Goal: Task Accomplishment & Management: Manage account settings

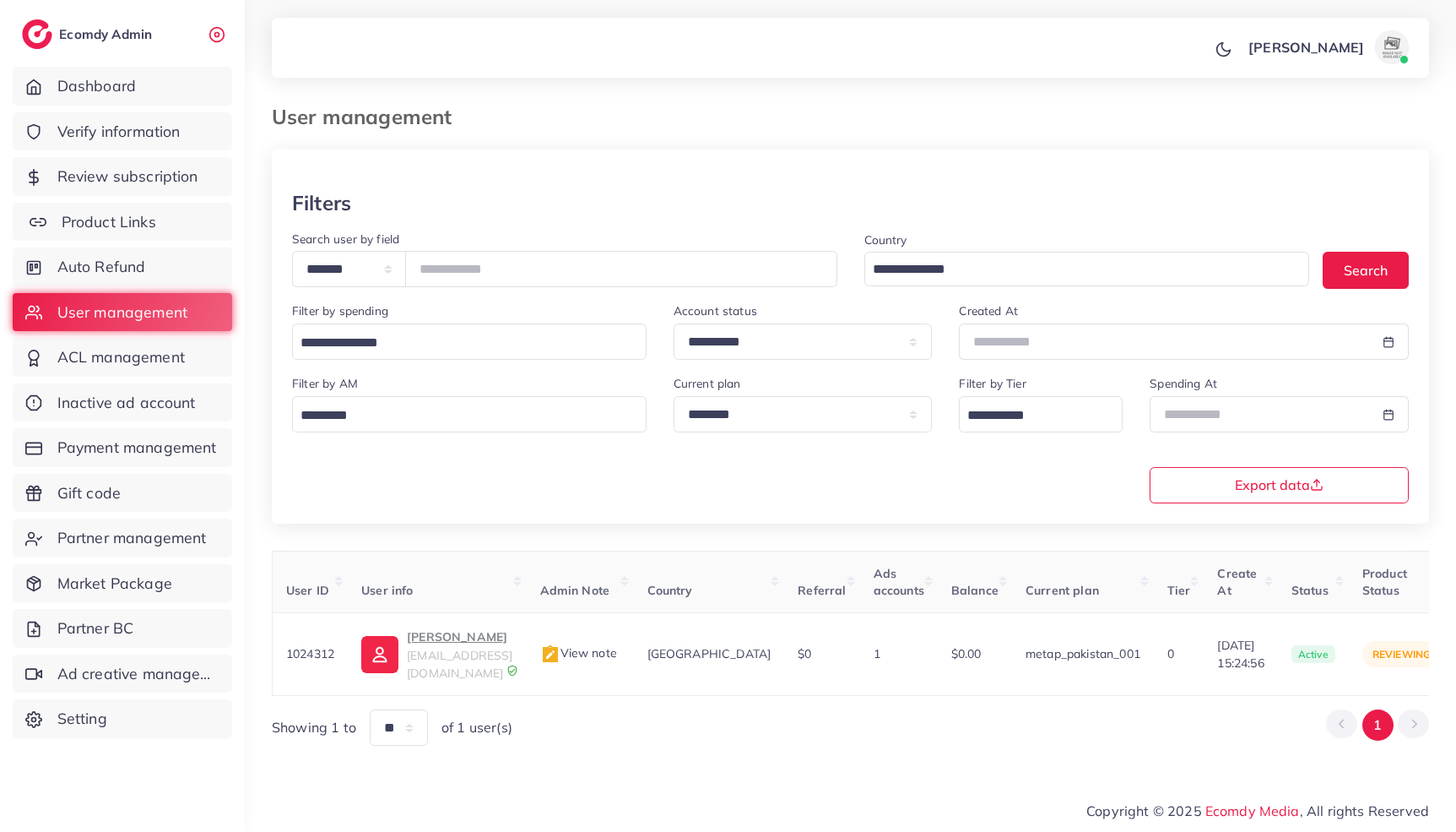
click at [169, 230] on link "Product Links" at bounding box center [122, 223] width 219 height 39
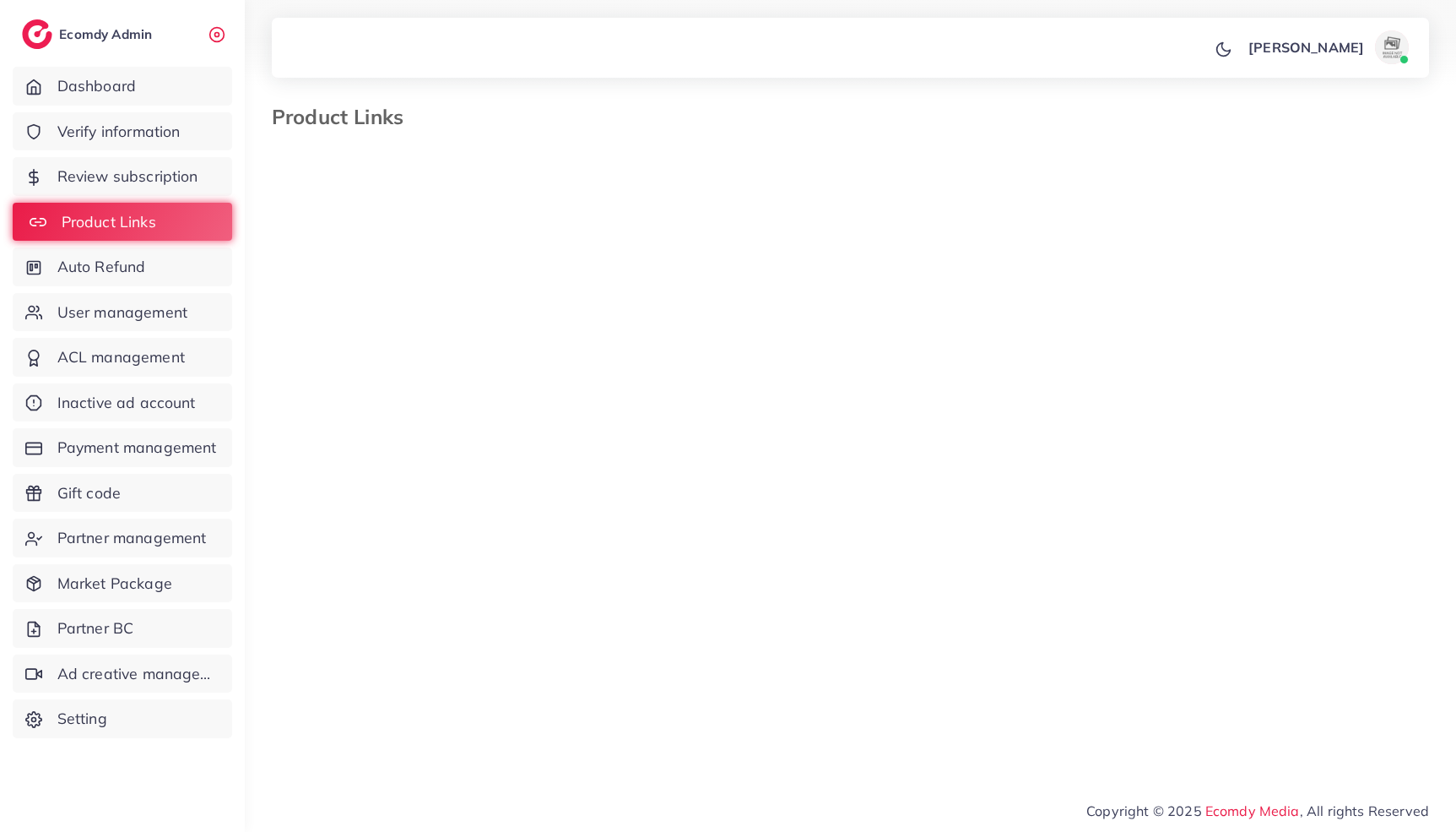
select select "*********"
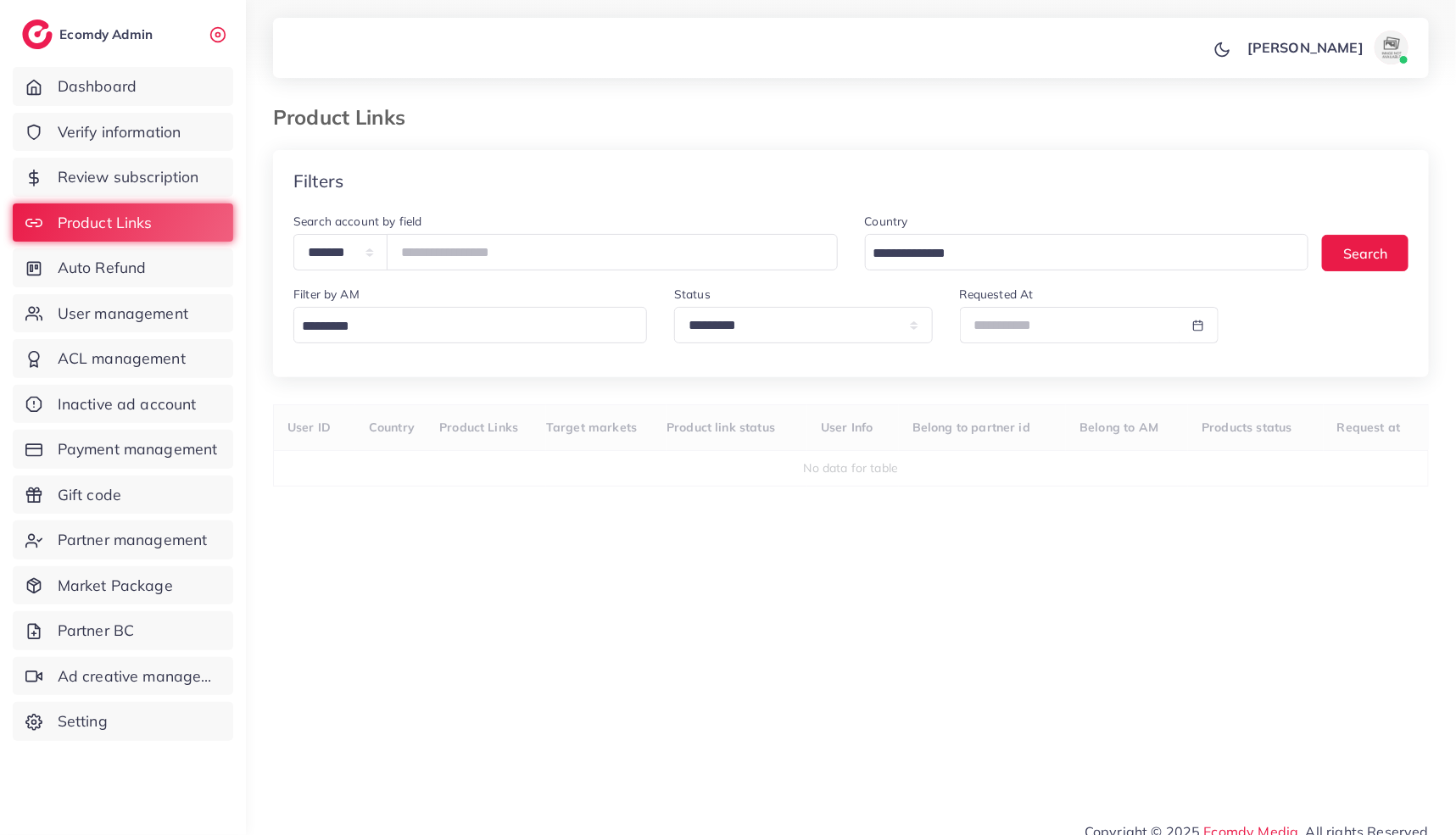
click at [358, 325] on input "Search for option" at bounding box center [466, 326] width 341 height 27
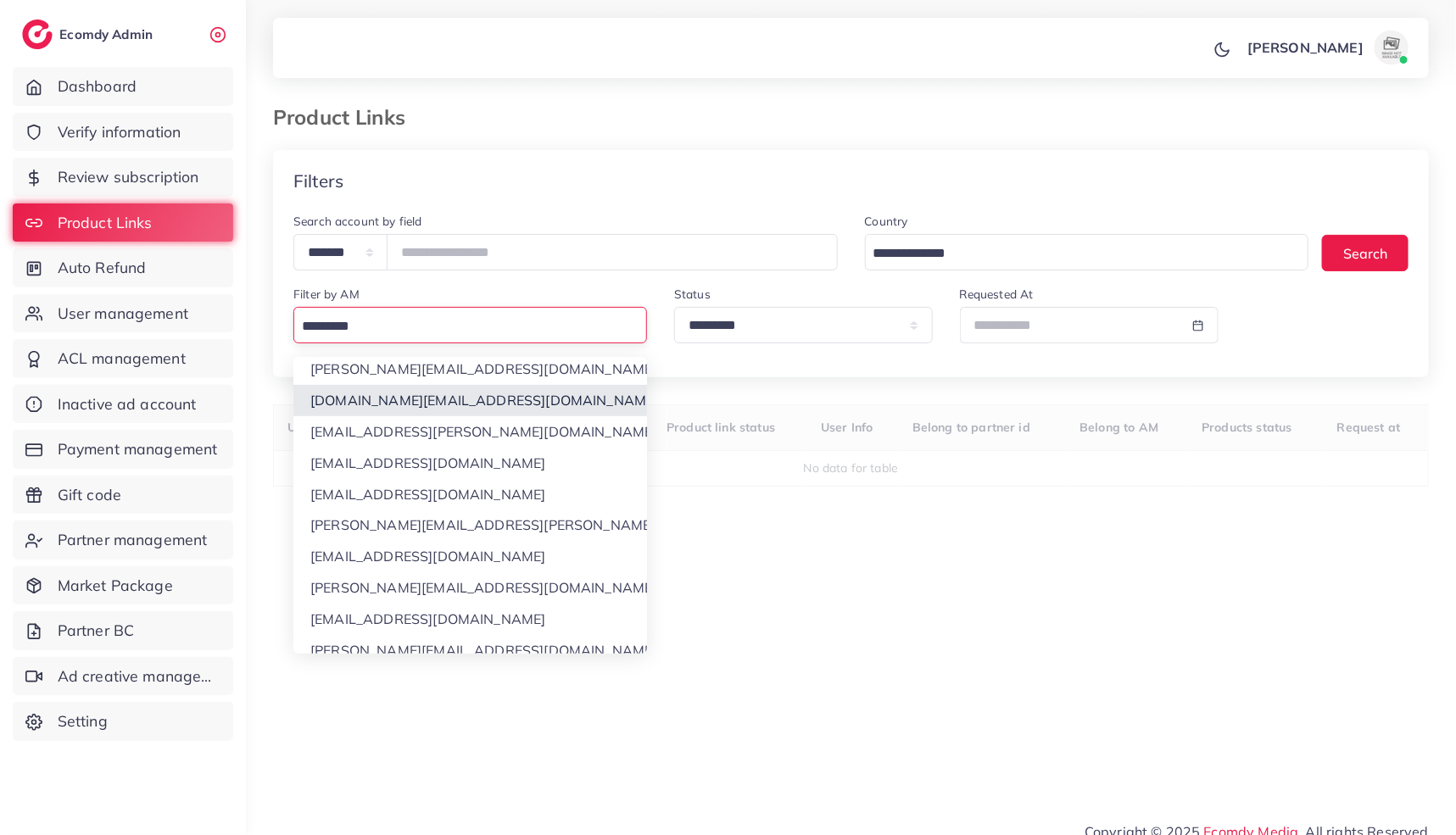
scroll to position [415, 0]
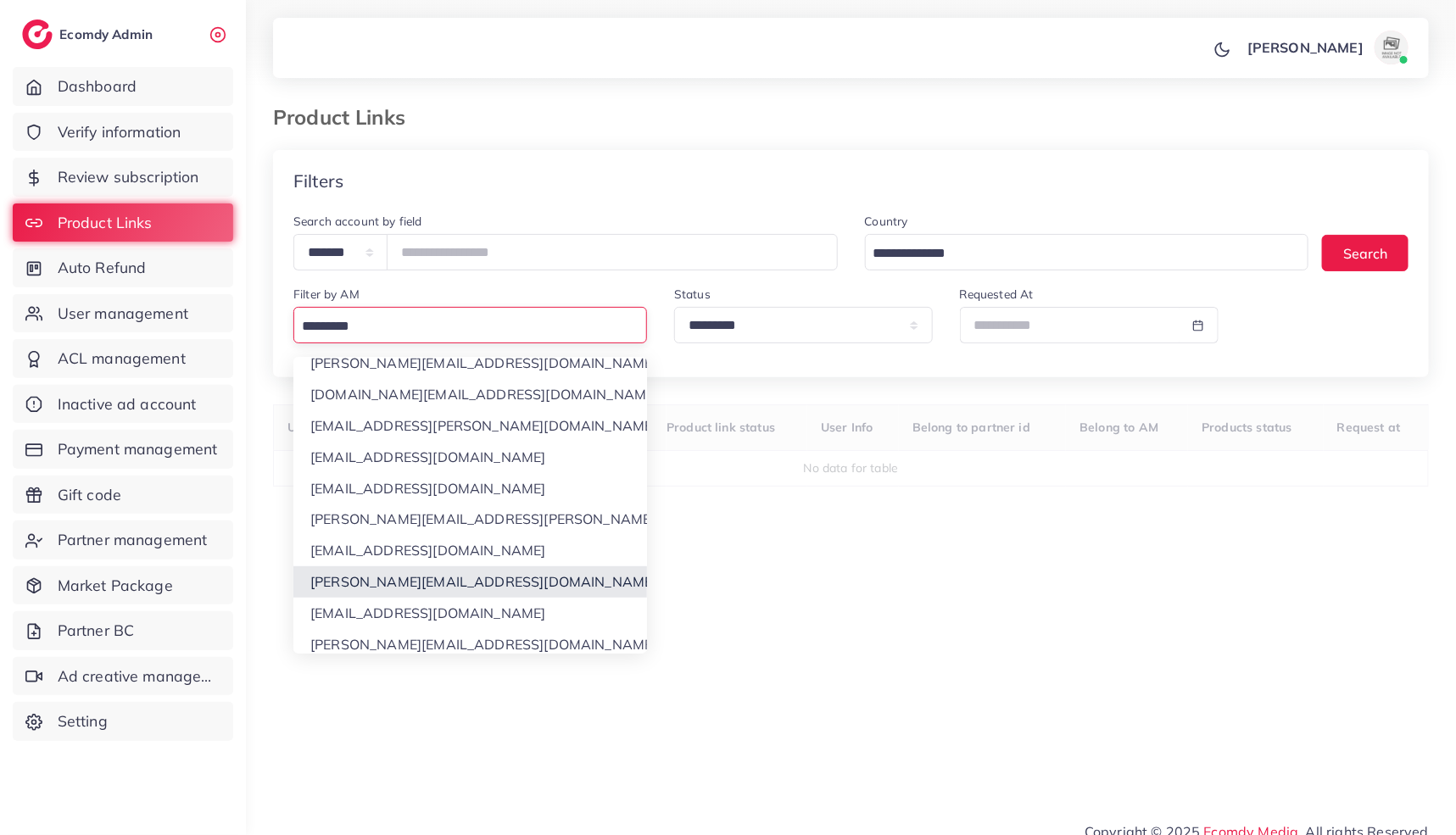
click at [377, 574] on div "**********" at bounding box center [850, 465] width 1155 height 630
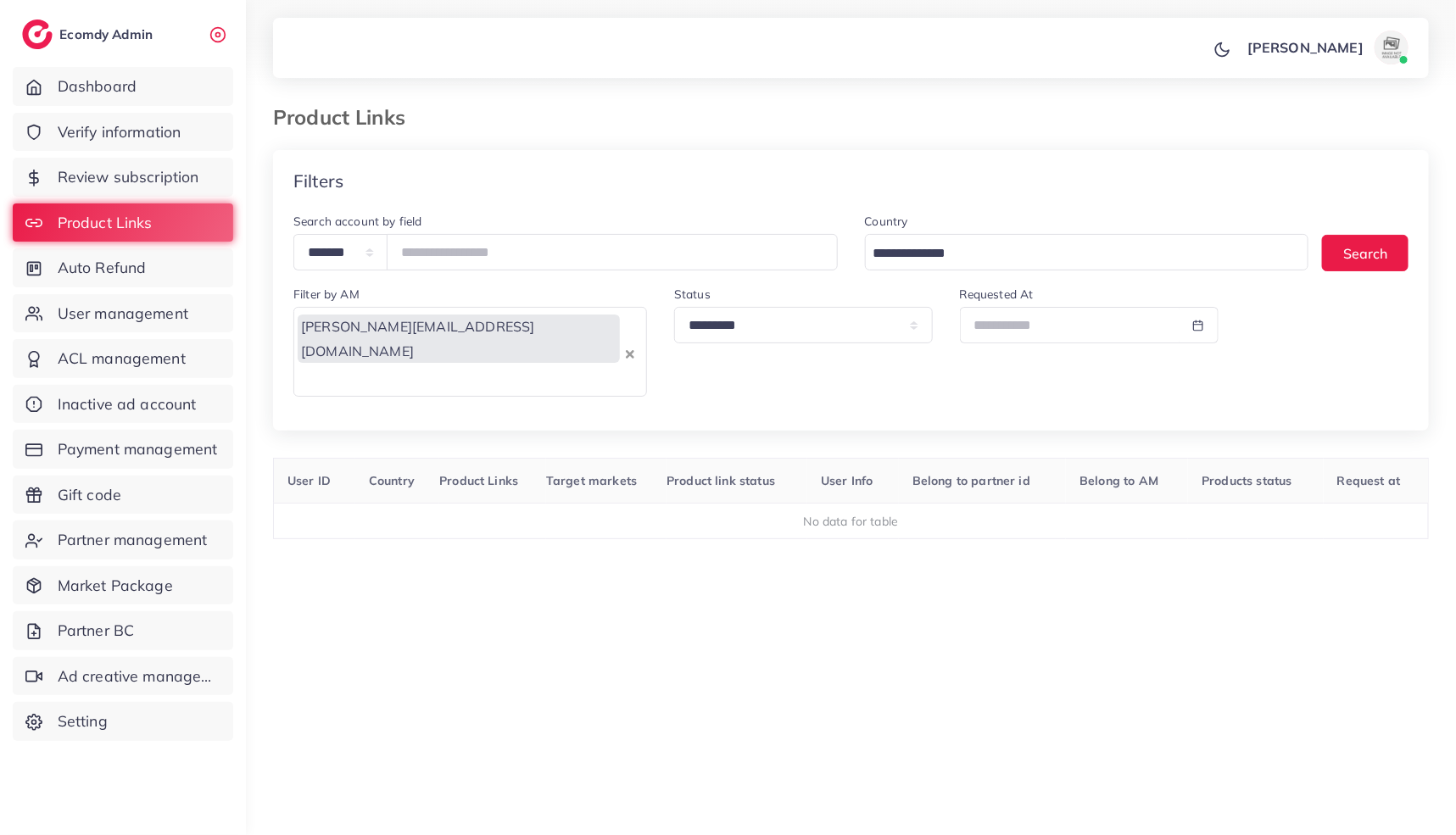
click at [630, 350] on icon "Clear Selected" at bounding box center [630, 355] width 9 height 9
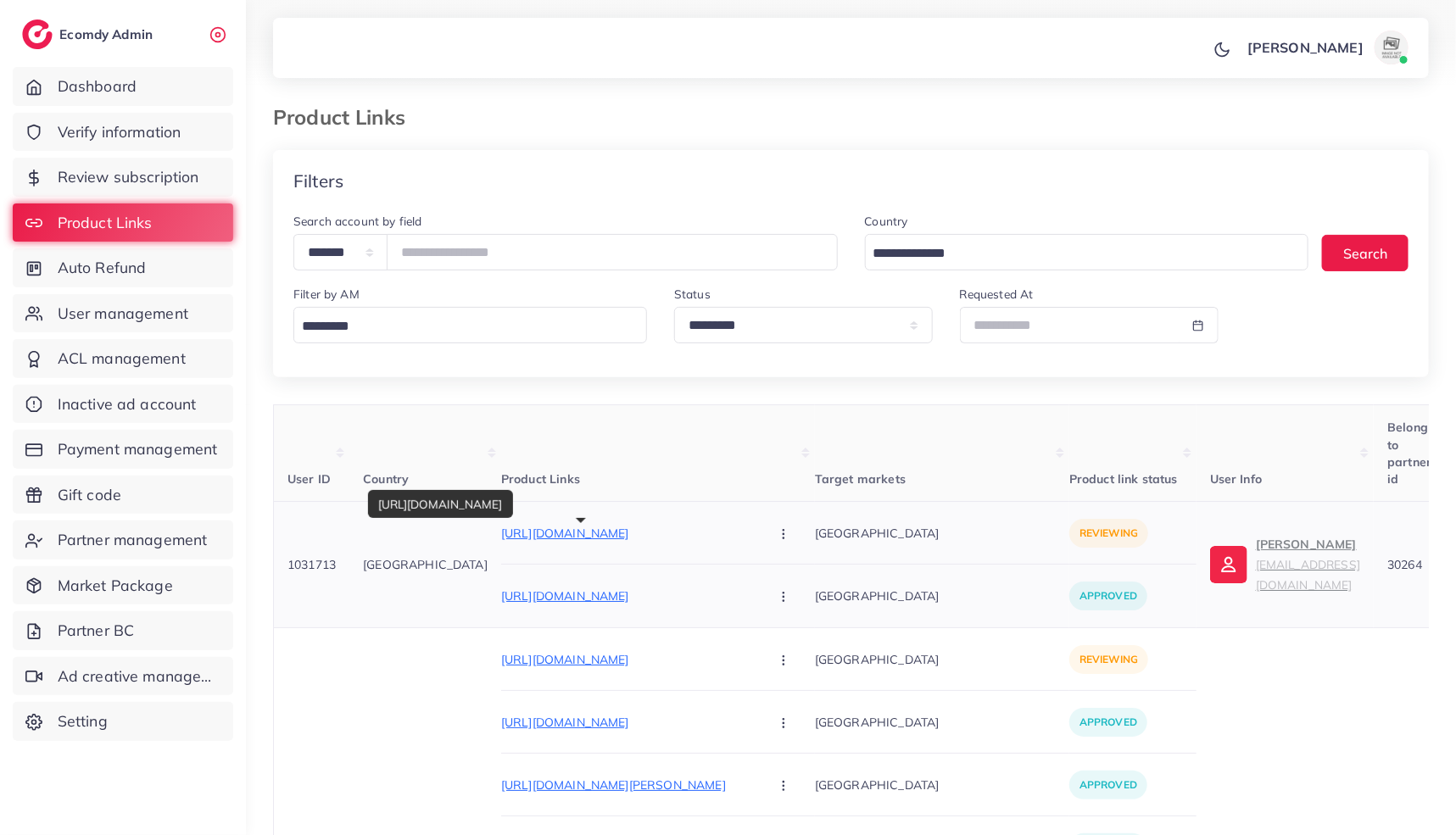
click at [532, 531] on p "[URL][DOMAIN_NAME]" at bounding box center [628, 534] width 254 height 21
click at [755, 527] on button "button" at bounding box center [785, 533] width 59 height 39
click at [767, 608] on link "Reject" at bounding box center [823, 622] width 134 height 38
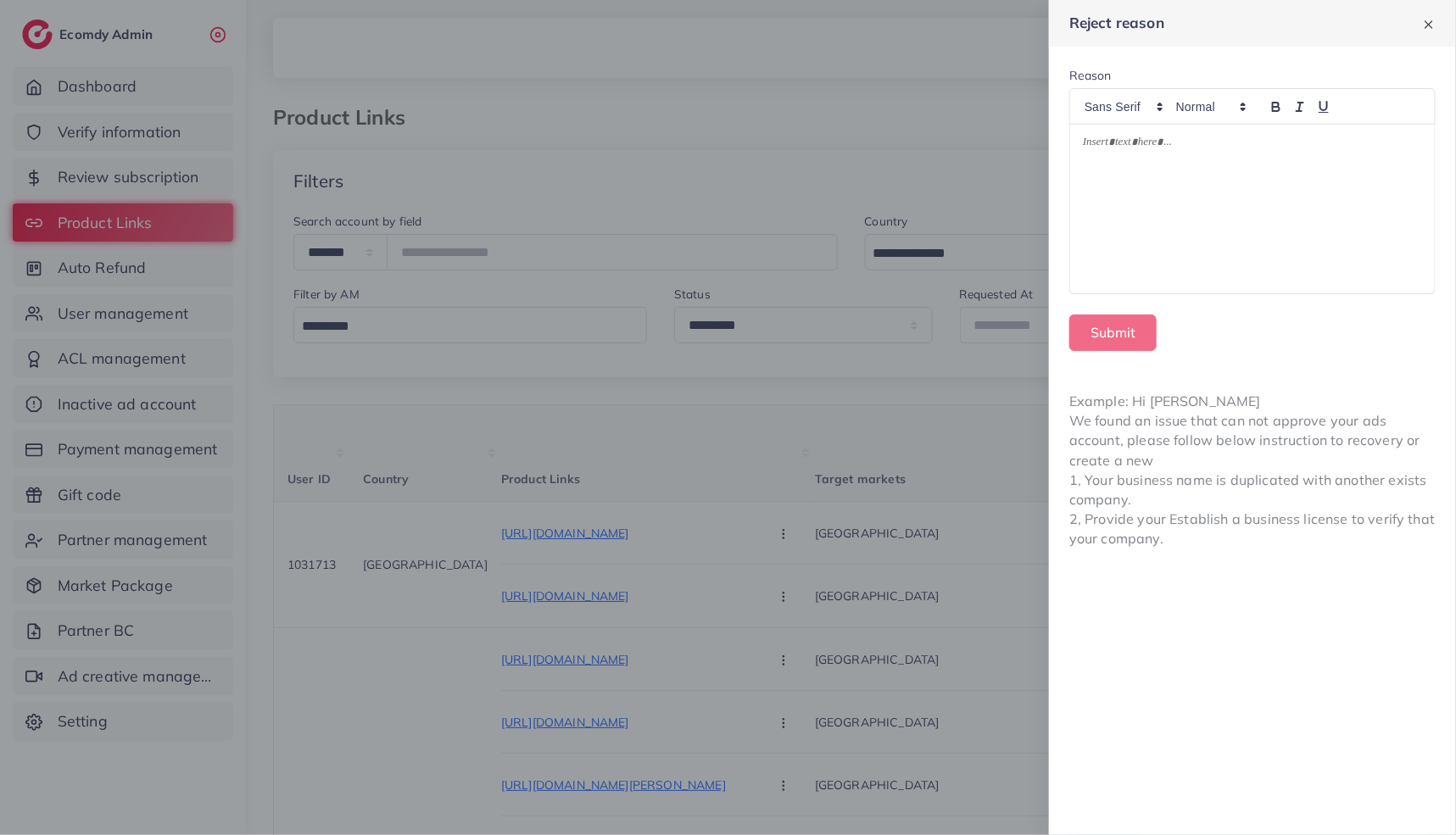
click at [1127, 194] on div at bounding box center [1252, 209] width 365 height 169
click at [1085, 347] on button "Submit" at bounding box center [1113, 332] width 87 height 37
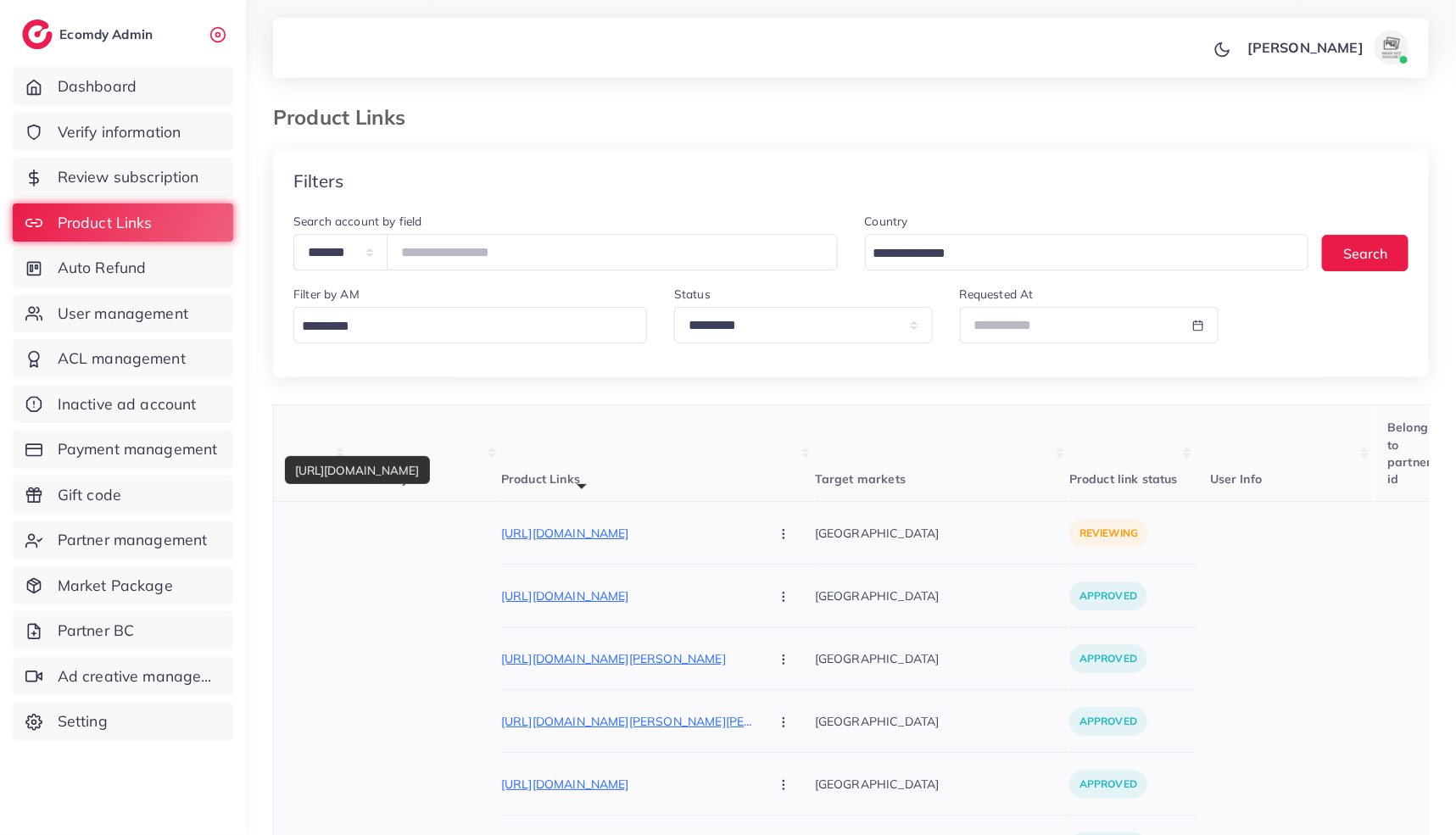
click at [601, 533] on p "[URL][DOMAIN_NAME]" at bounding box center [628, 534] width 254 height 21
click at [777, 530] on icon "button" at bounding box center [784, 534] width 14 height 14
click at [756, 614] on link "Reject" at bounding box center [823, 622] width 134 height 38
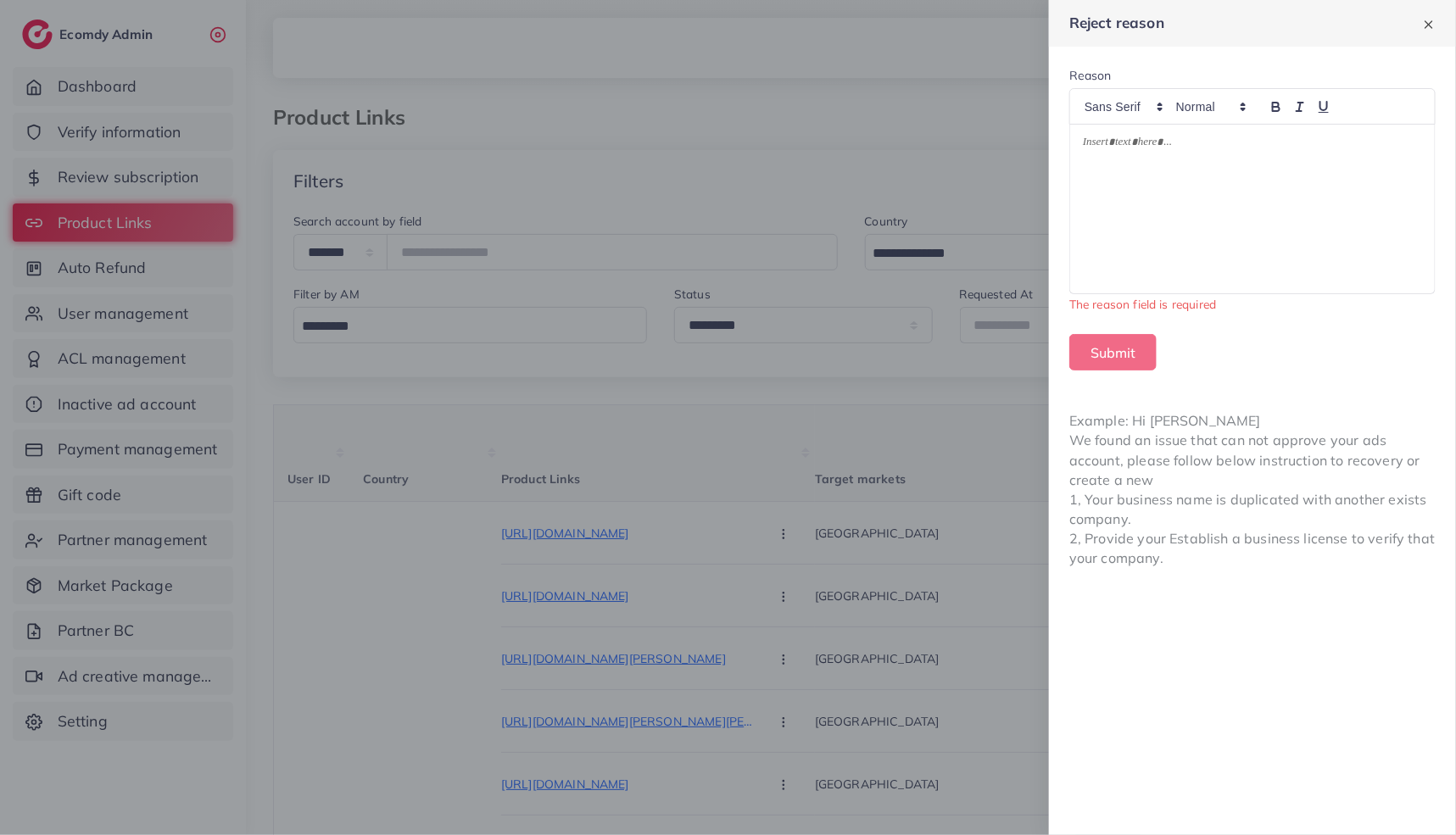
click at [1136, 188] on div at bounding box center [1252, 209] width 365 height 169
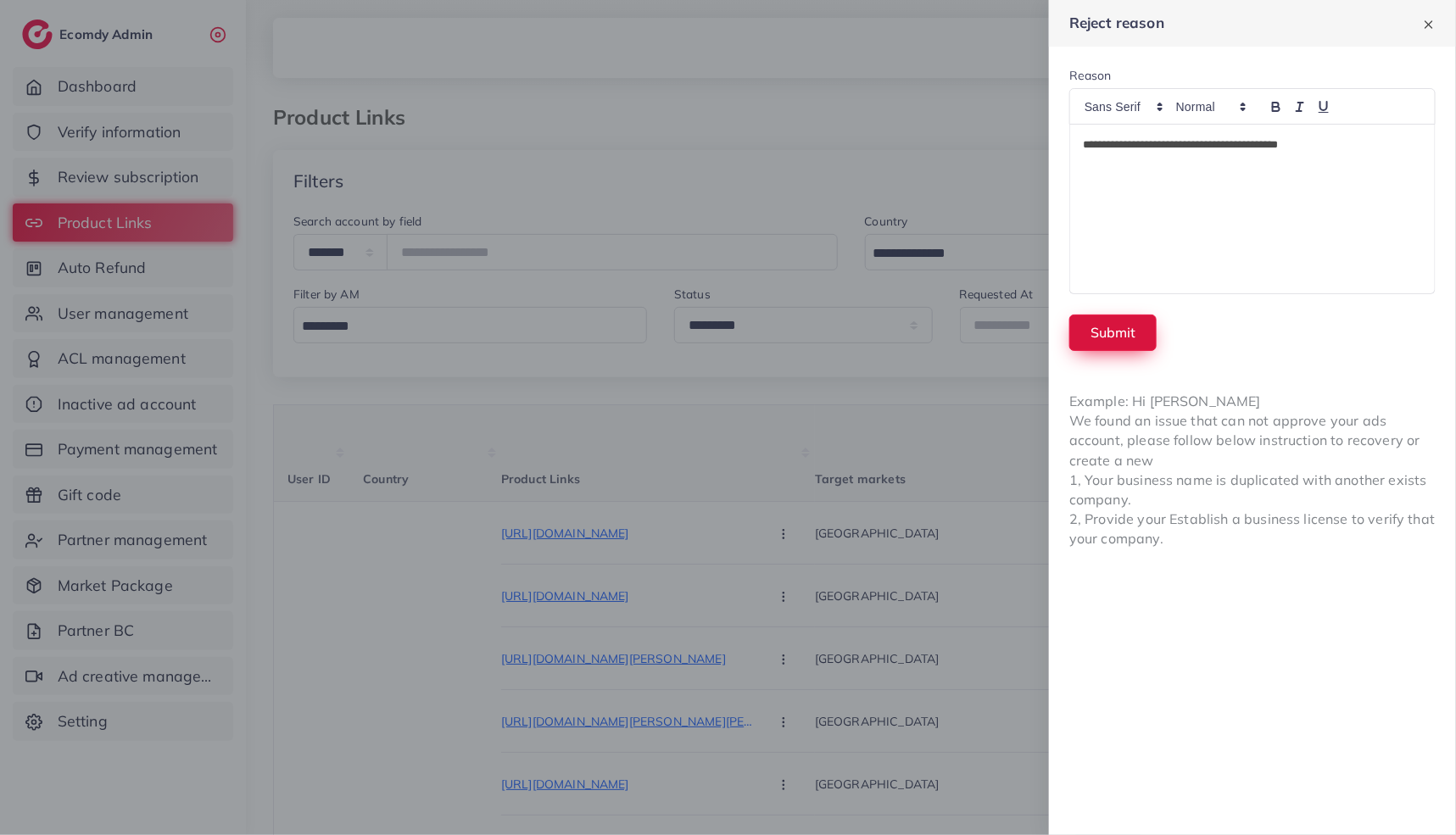
click at [1111, 343] on button "Submit" at bounding box center [1113, 332] width 87 height 37
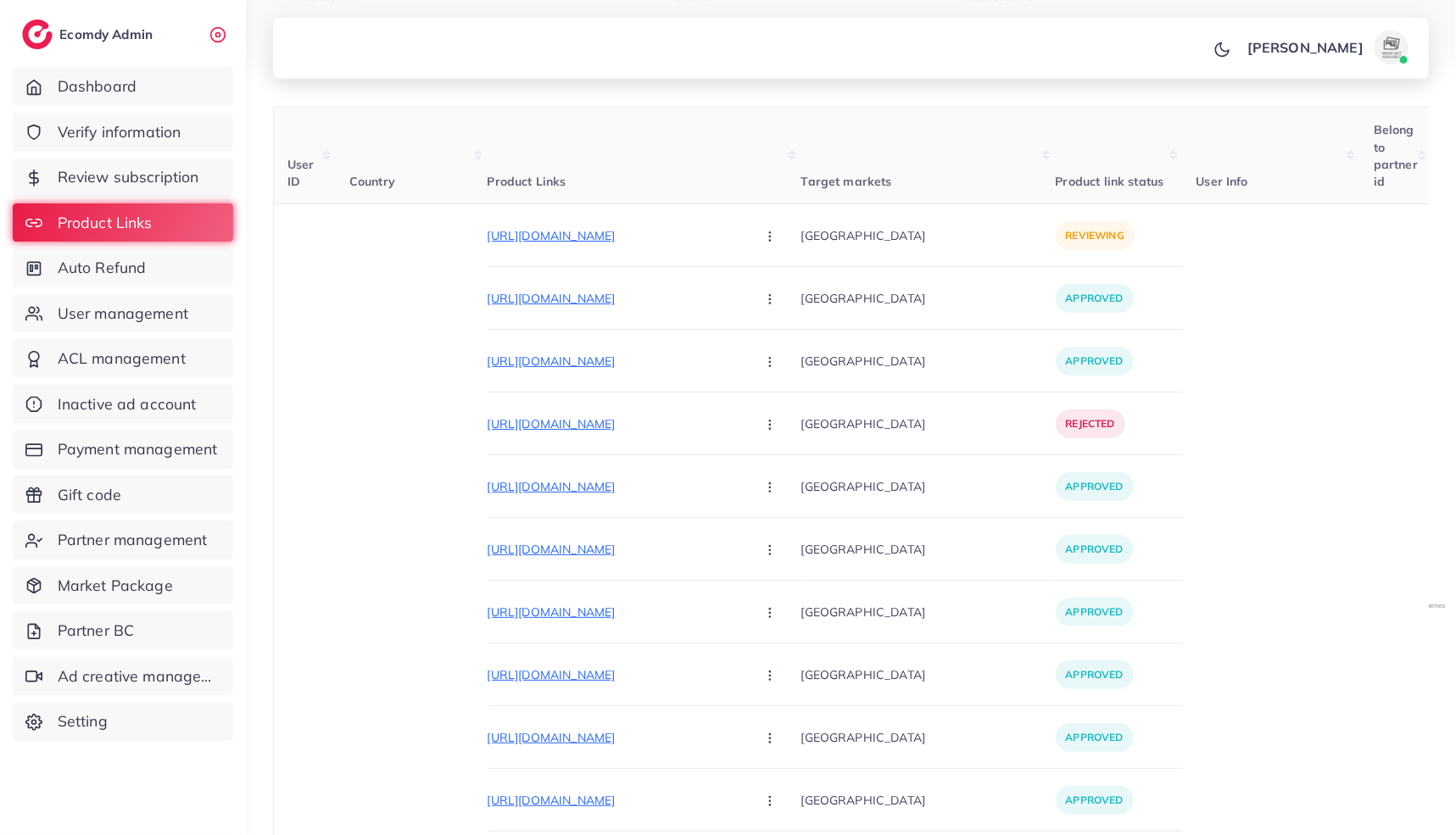
scroll to position [0, 0]
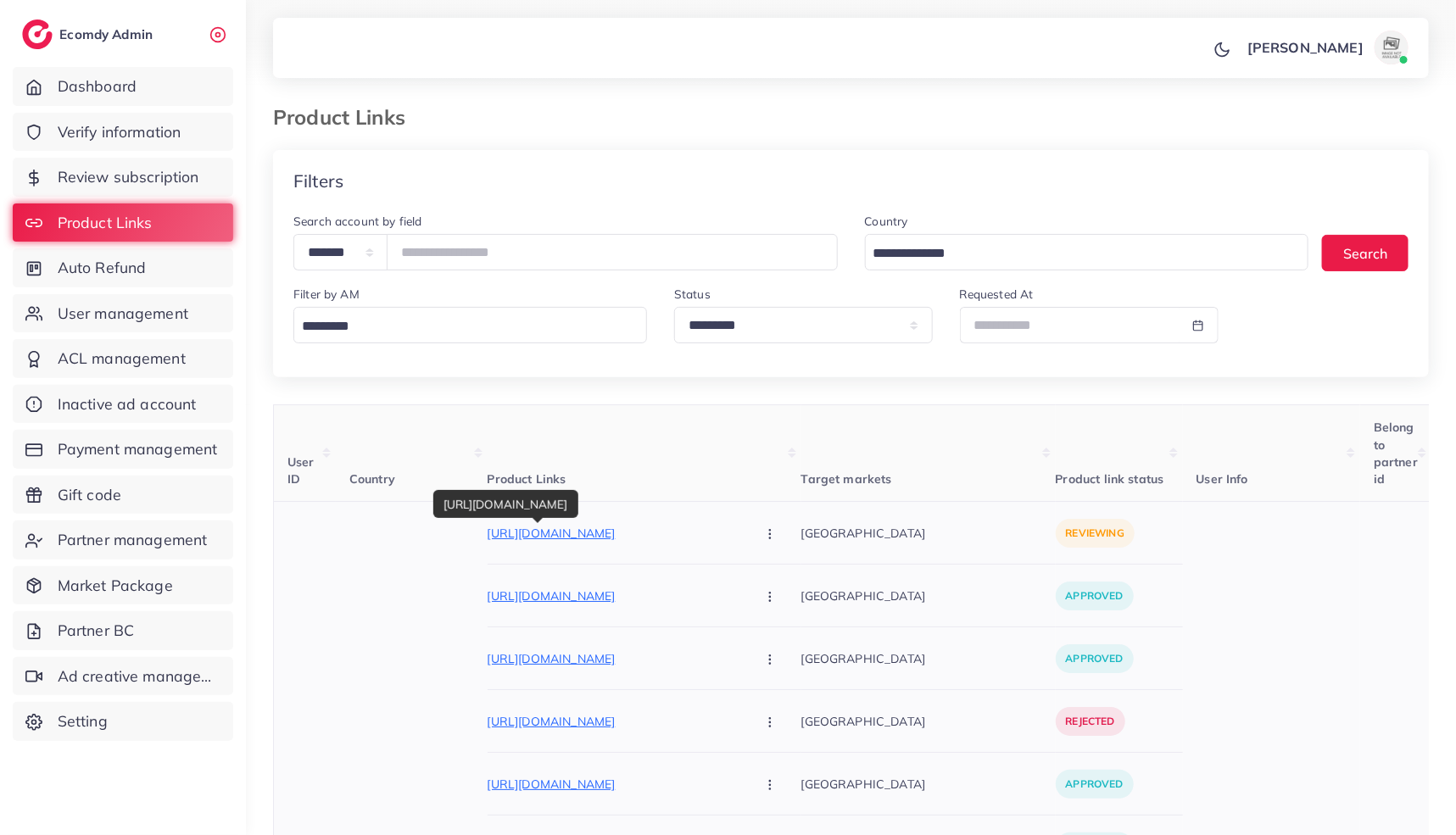
click at [582, 534] on p "[URL][DOMAIN_NAME]" at bounding box center [614, 534] width 254 height 21
click at [763, 534] on icon "button" at bounding box center [770, 534] width 14 height 14
click at [743, 589] on link "Approve" at bounding box center [809, 584] width 134 height 38
